Goal: Transaction & Acquisition: Purchase product/service

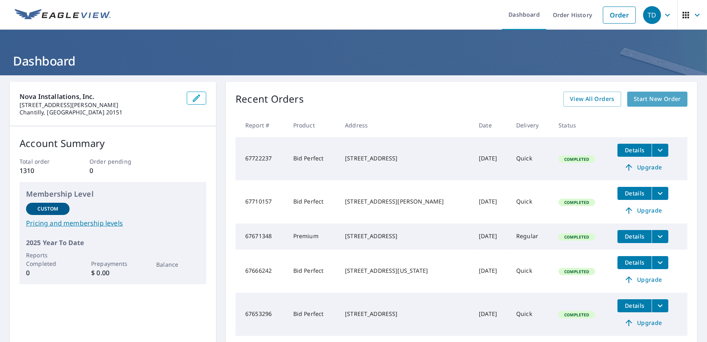
click at [657, 97] on span "Start New Order" at bounding box center [657, 99] width 47 height 10
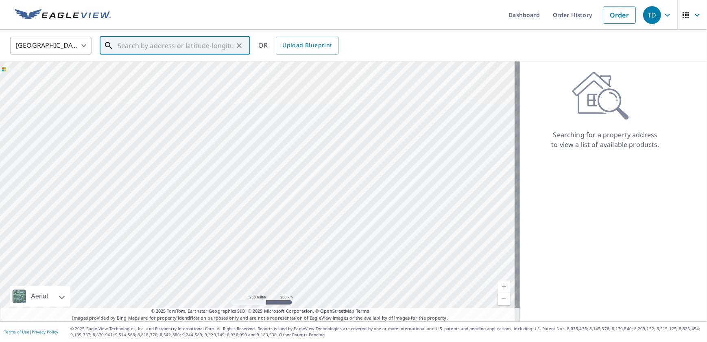
click at [155, 46] on input "text" at bounding box center [176, 45] width 116 height 23
paste input "7312 [PERSON_NAME]’"
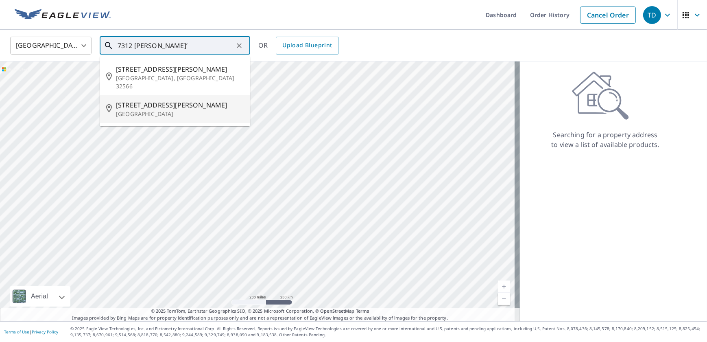
click at [167, 100] on span "[STREET_ADDRESS][PERSON_NAME]" at bounding box center [180, 105] width 128 height 10
type input "[STREET_ADDRESS]"
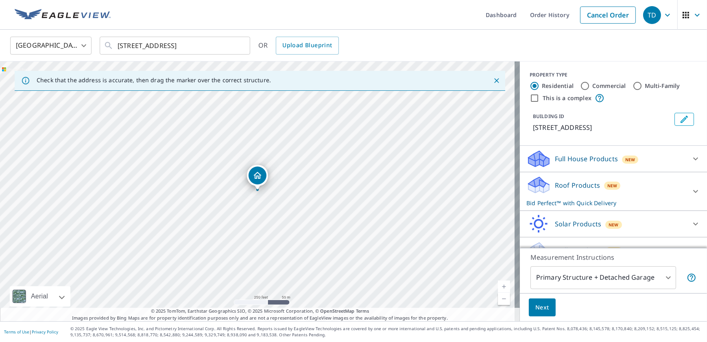
click at [574, 160] on p "Full House Products" at bounding box center [586, 159] width 63 height 10
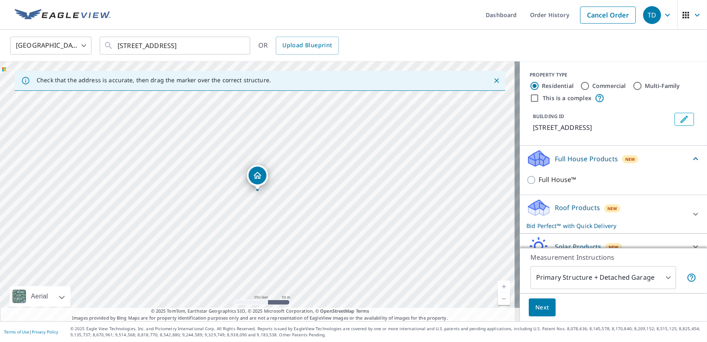
click at [566, 209] on p "Roof Products" at bounding box center [577, 208] width 45 height 10
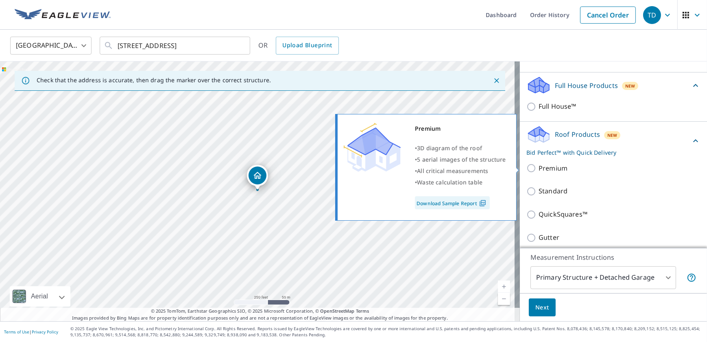
scroll to position [74, 0]
click at [527, 166] on input "Premium" at bounding box center [533, 168] width 12 height 10
checkbox input "true"
checkbox input "false"
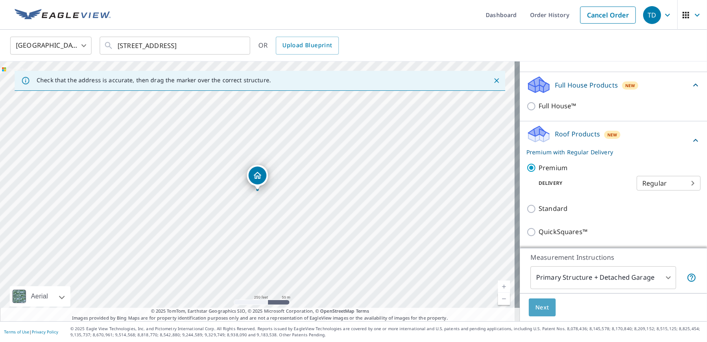
click at [536, 305] on span "Next" at bounding box center [543, 307] width 14 height 10
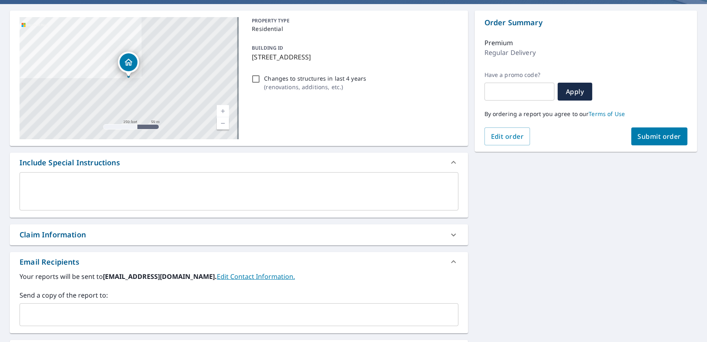
scroll to position [74, 0]
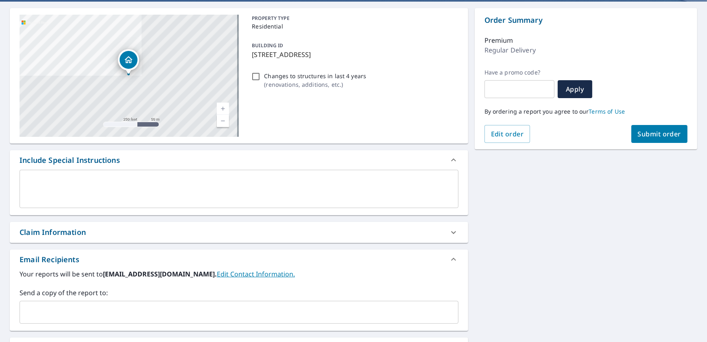
click at [98, 309] on input "text" at bounding box center [233, 311] width 420 height 15
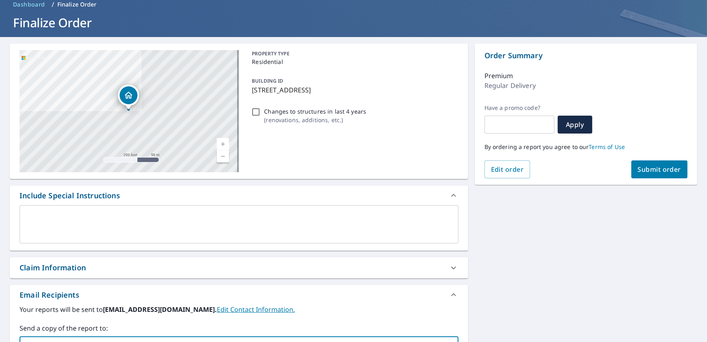
scroll to position [0, 0]
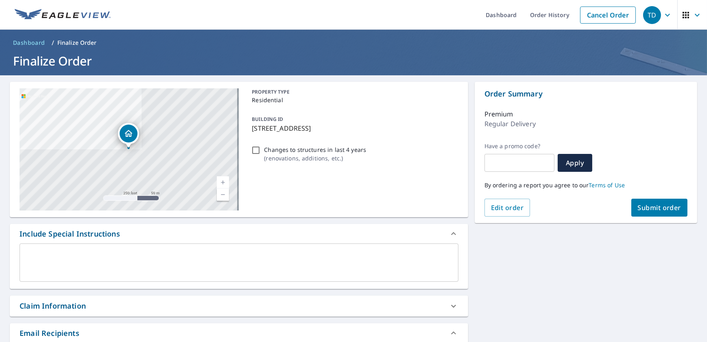
type input "[EMAIL_ADDRESS][DOMAIN_NAME]"
click at [648, 208] on span "Submit order" at bounding box center [660, 207] width 44 height 9
